Goal: Information Seeking & Learning: Learn about a topic

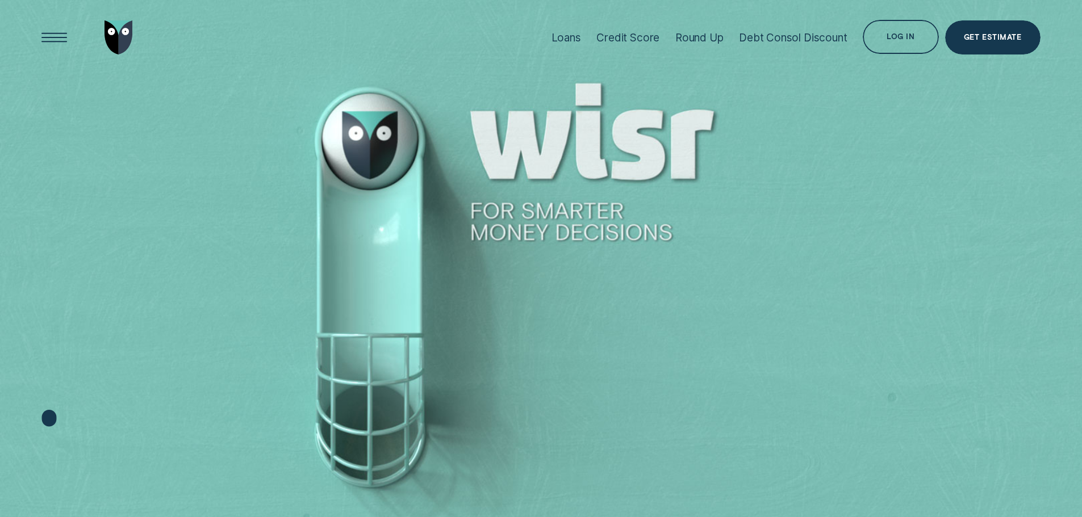
click at [568, 37] on div "Loans" at bounding box center [566, 37] width 30 height 13
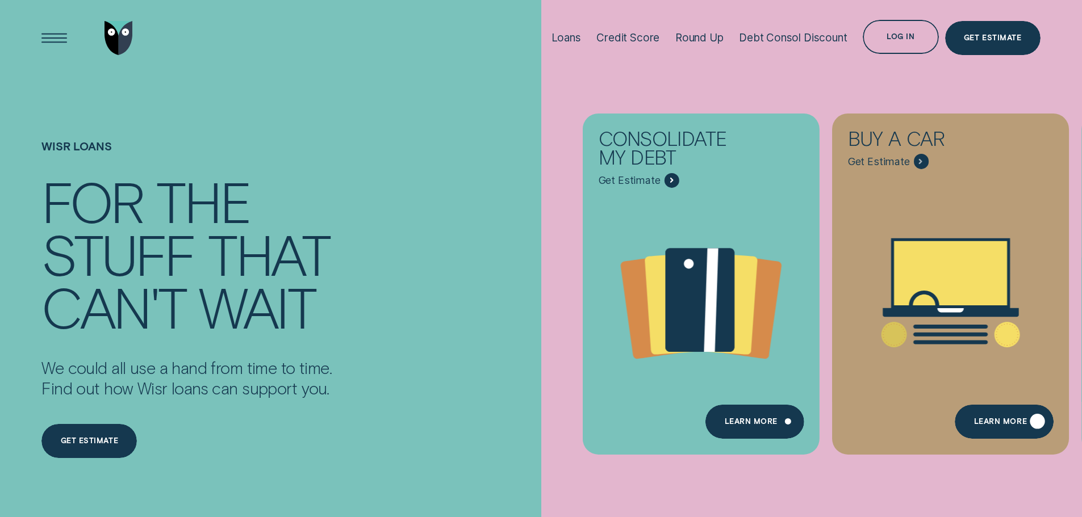
click at [999, 420] on div "Learn More" at bounding box center [1000, 423] width 53 height 7
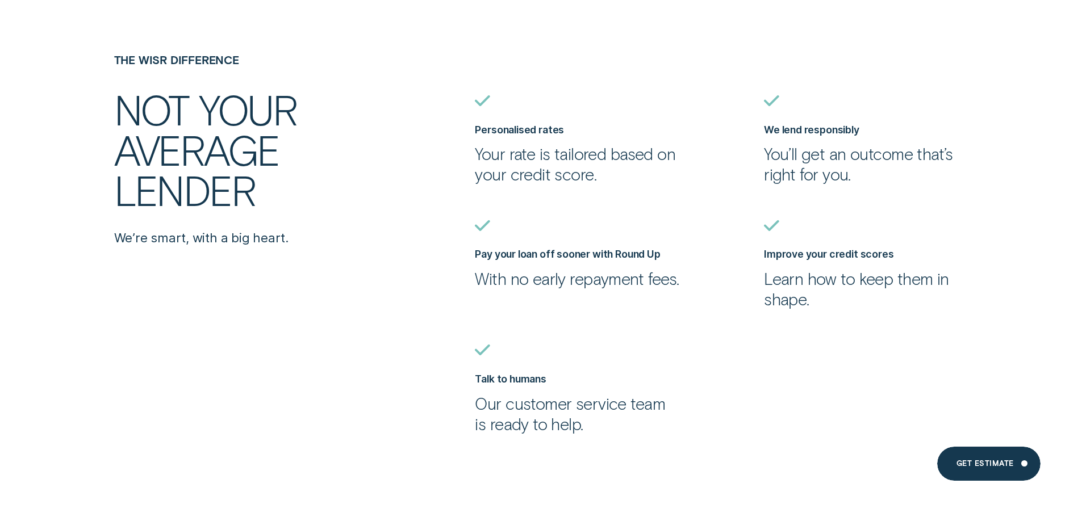
scroll to position [2895, 0]
